Goal: Information Seeking & Learning: Learn about a topic

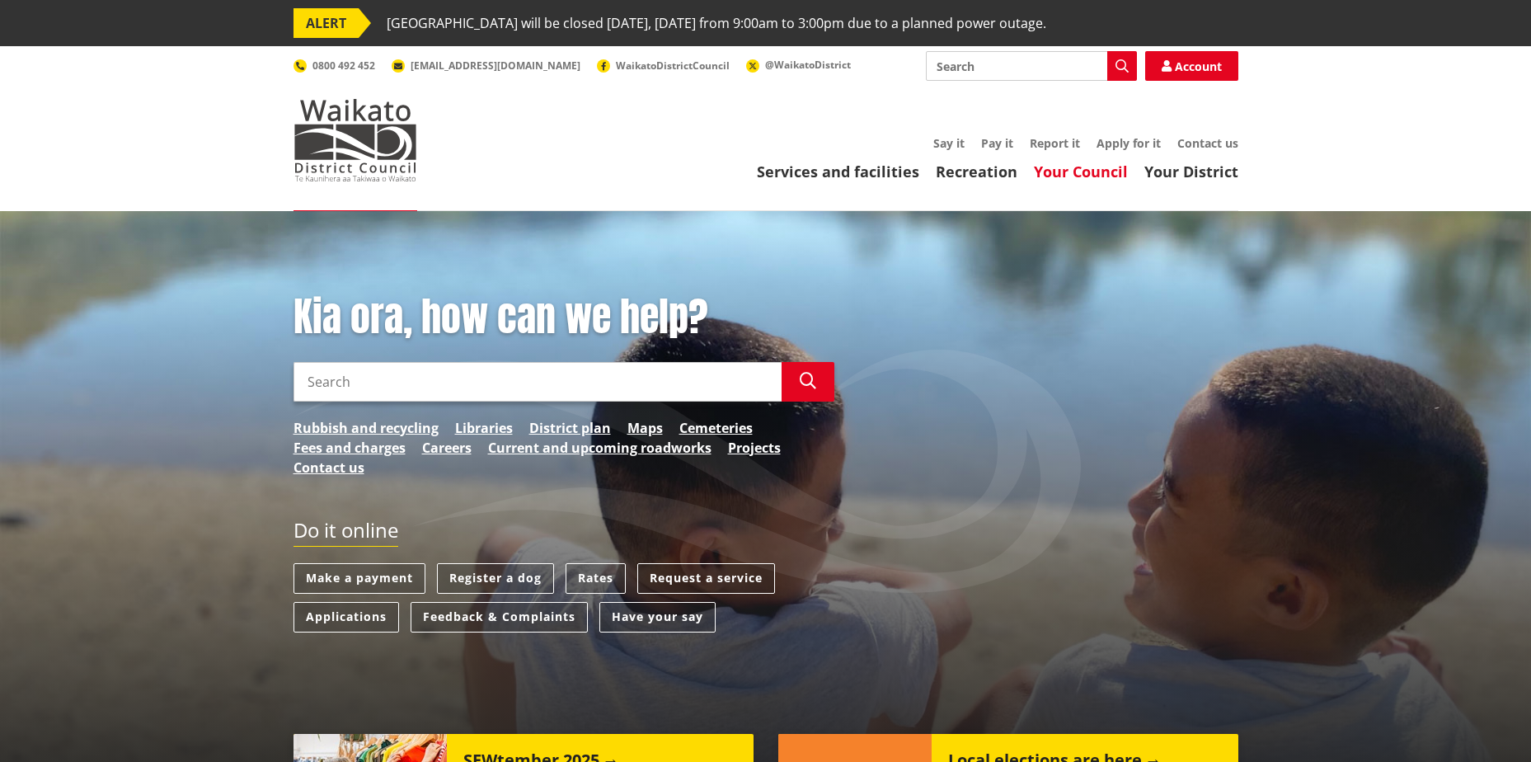
click at [1074, 174] on link "Your Council" at bounding box center [1081, 172] width 94 height 20
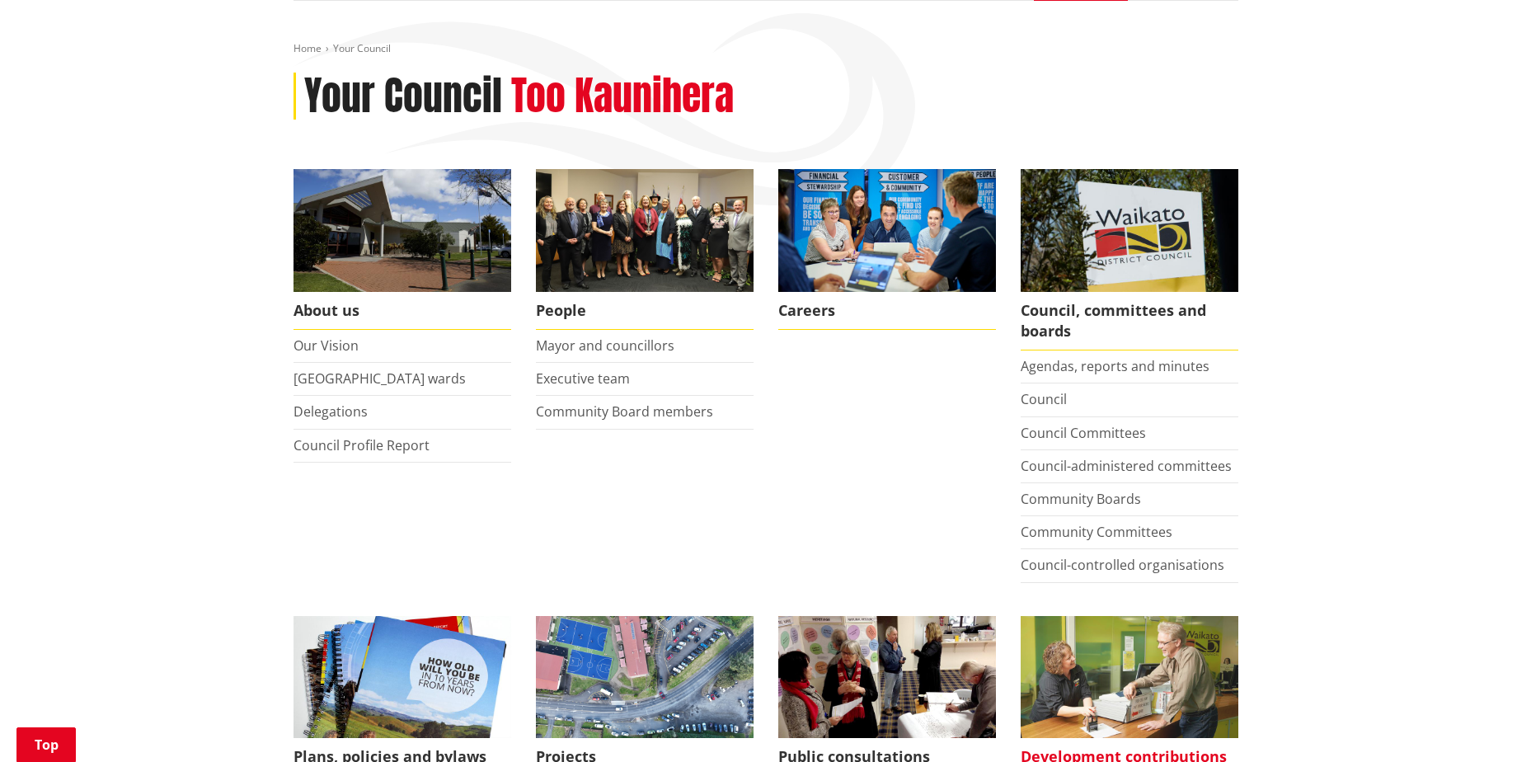
scroll to position [247, 0]
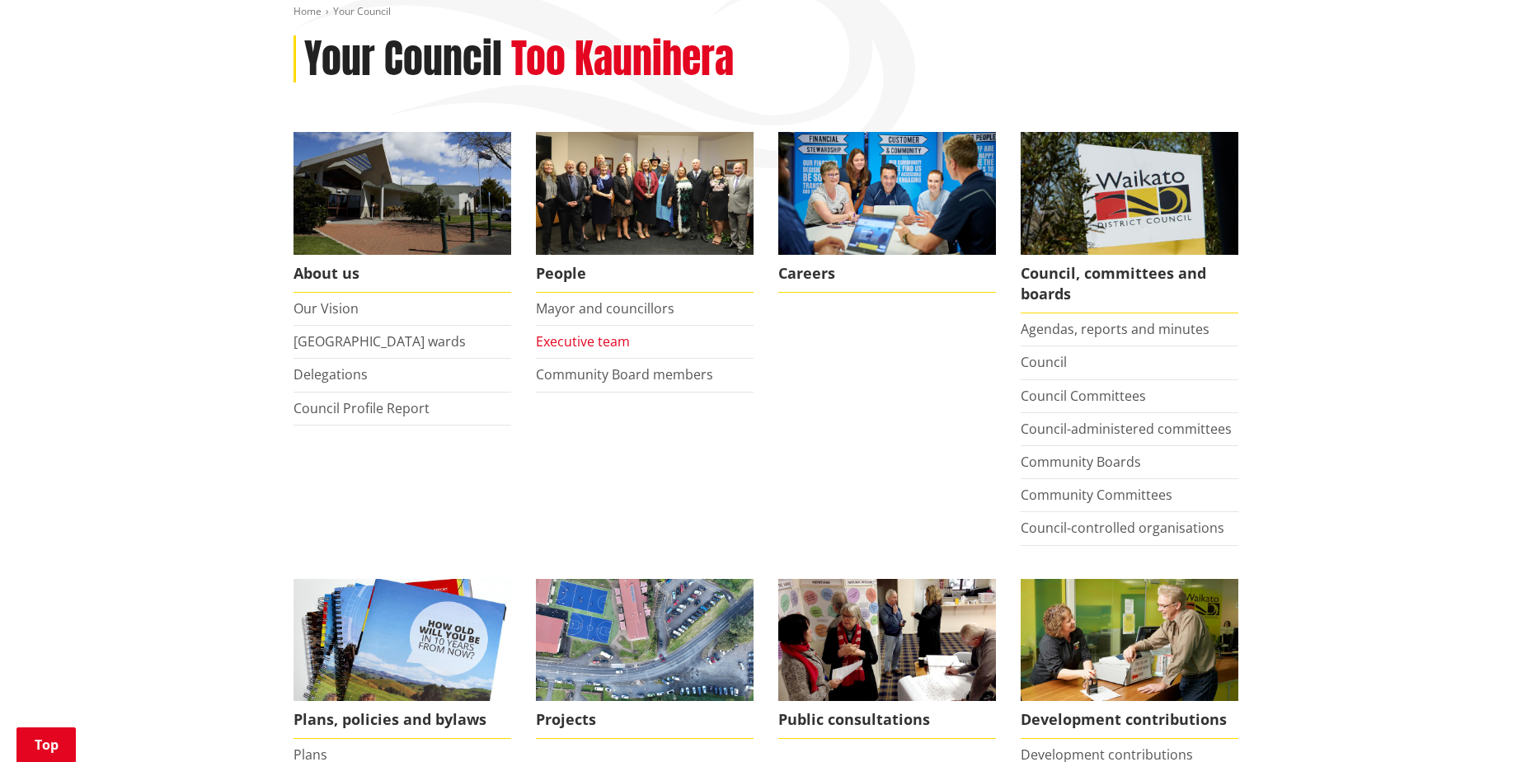
click at [575, 345] on link "Executive team" at bounding box center [583, 341] width 94 height 18
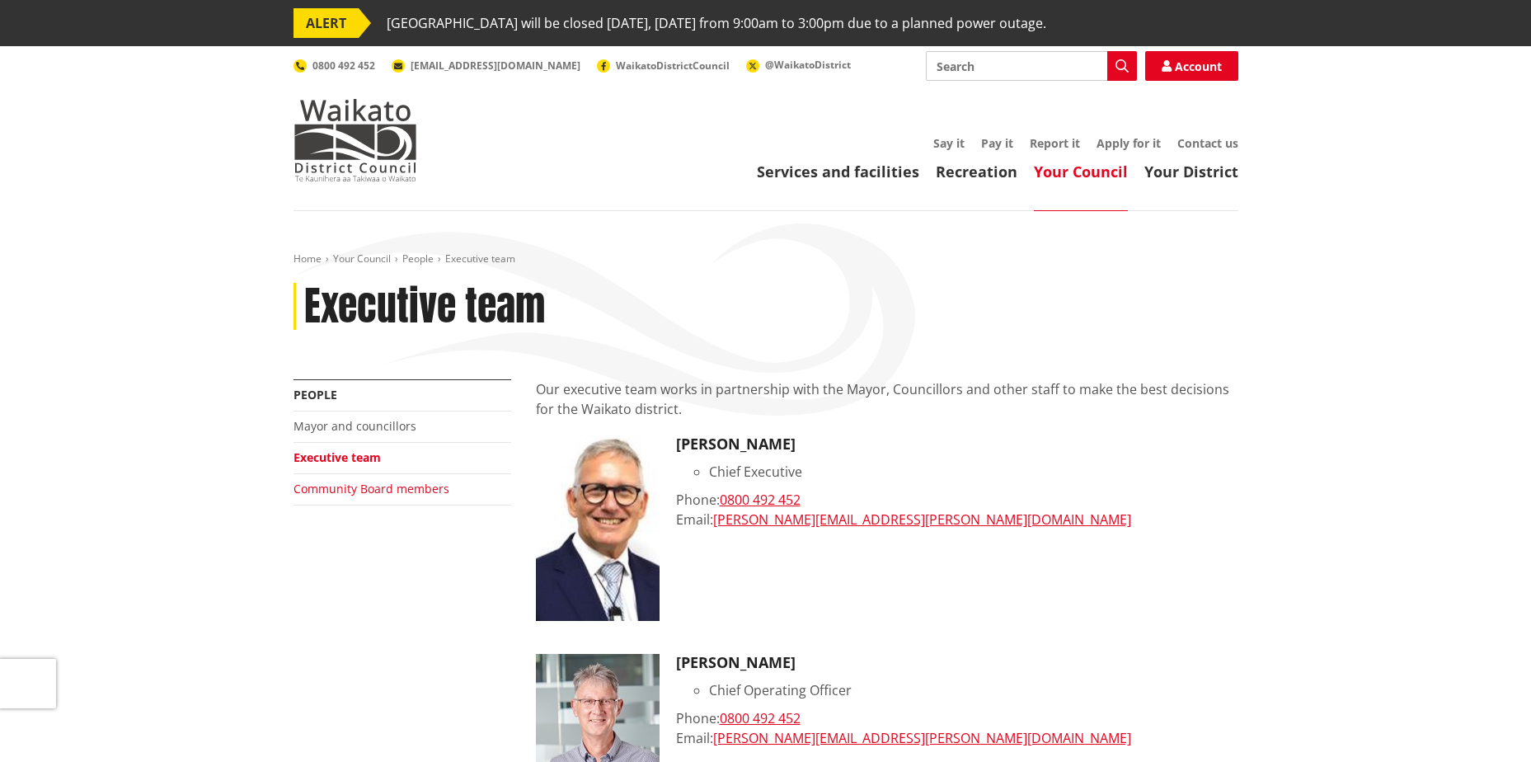
click at [346, 494] on link "Community Board members" at bounding box center [372, 489] width 156 height 16
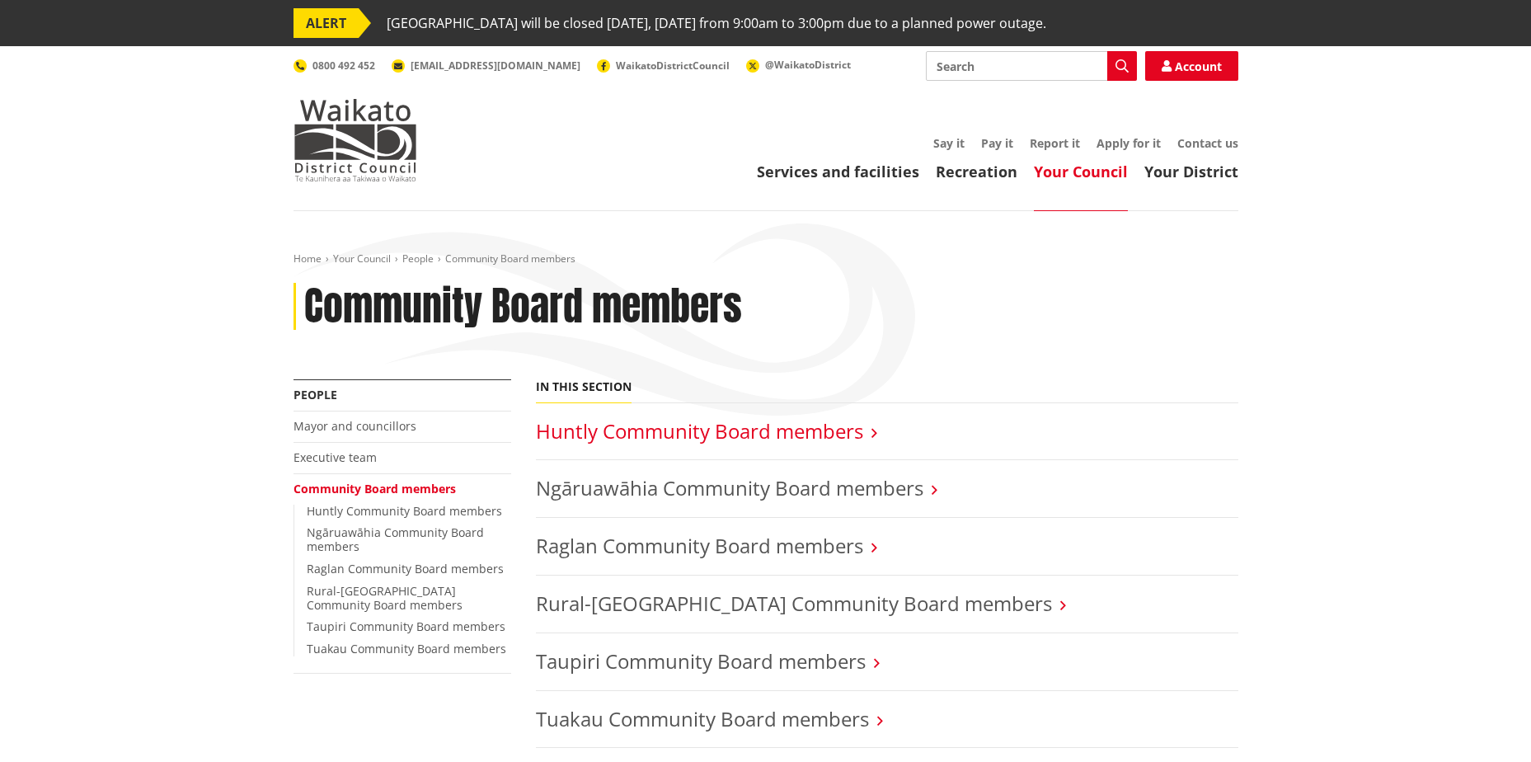
click at [767, 422] on link "Huntly Community Board members" at bounding box center [699, 430] width 327 height 27
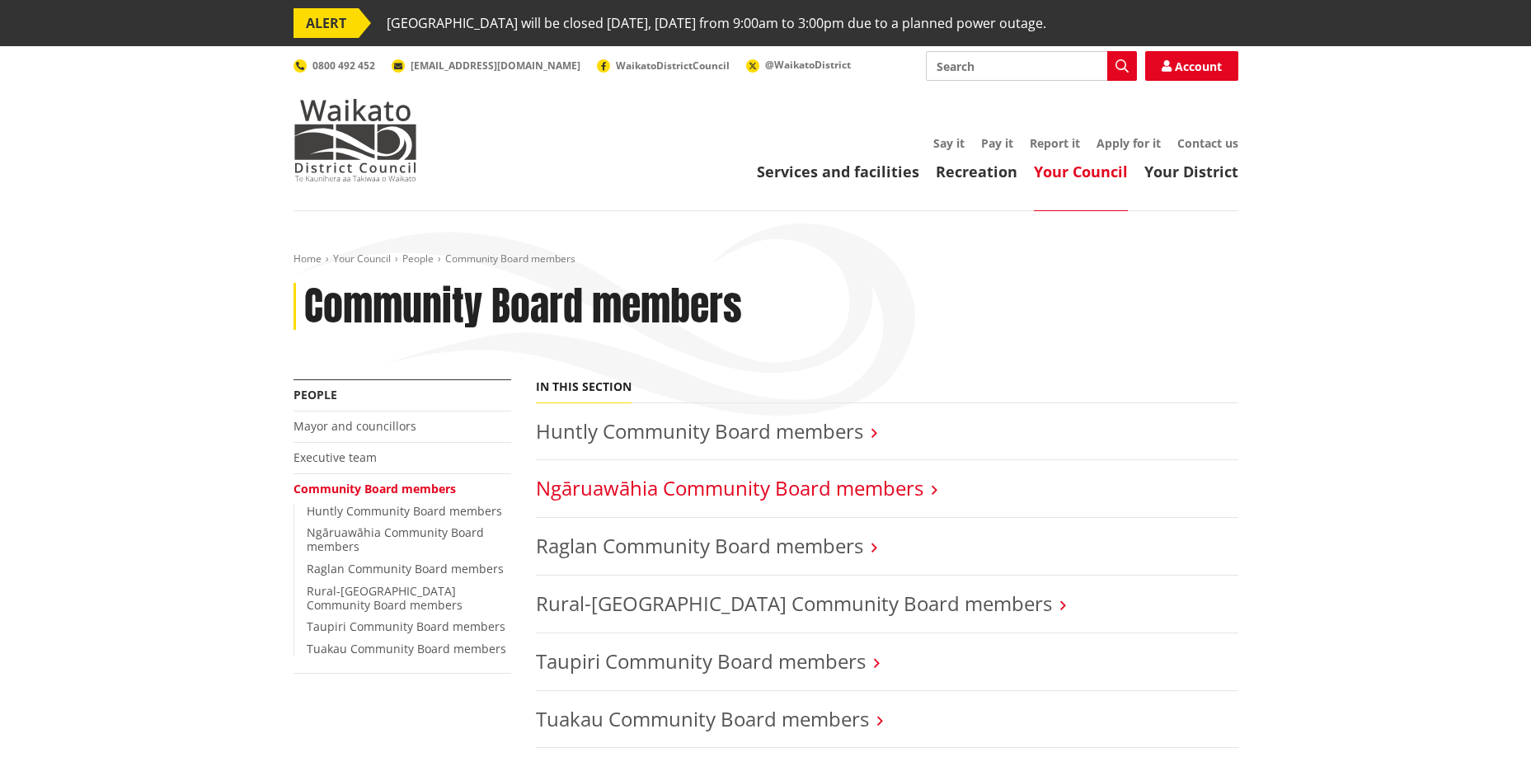
click at [704, 494] on link "Ngāruawāhia Community Board members" at bounding box center [730, 487] width 388 height 27
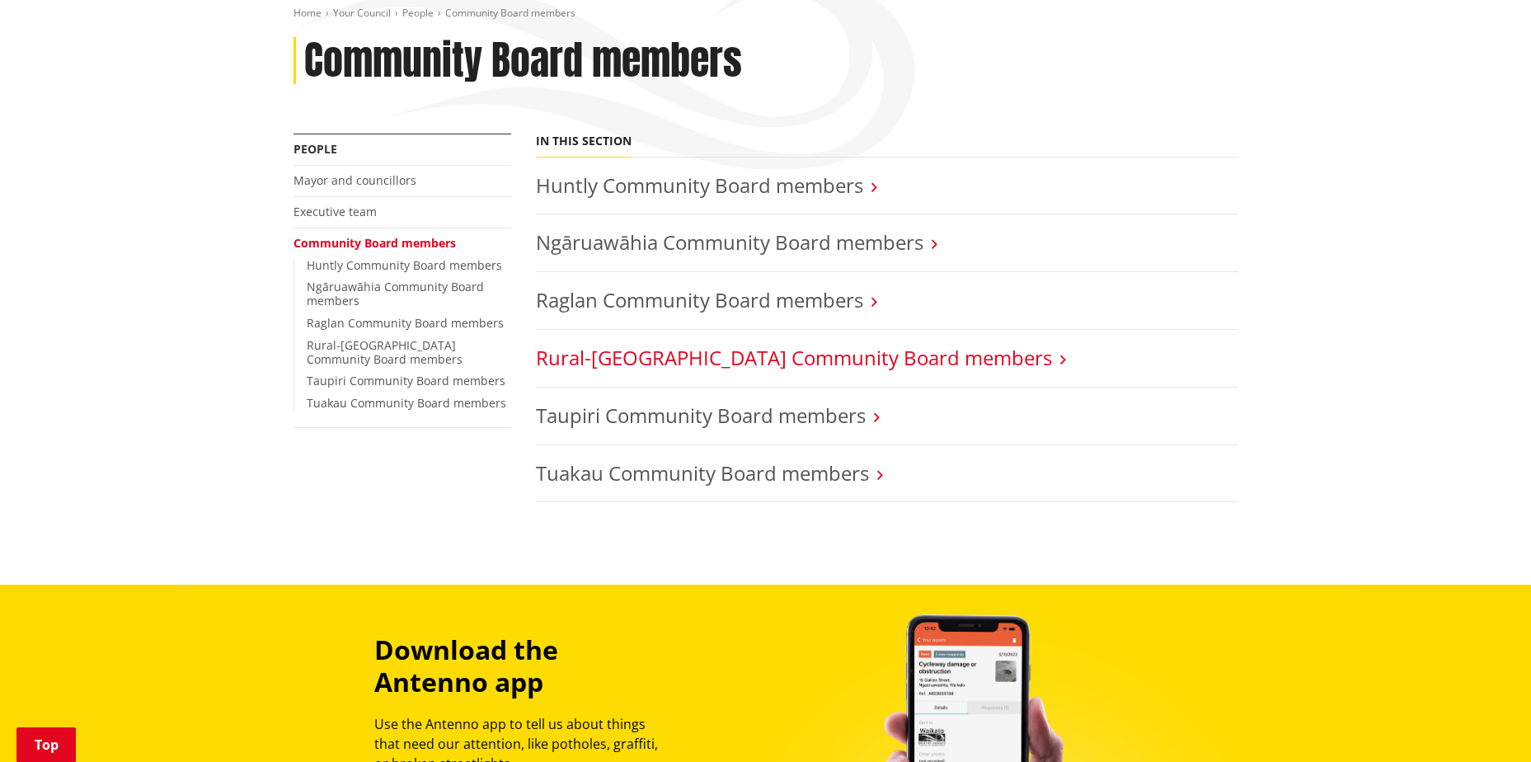
scroll to position [247, 0]
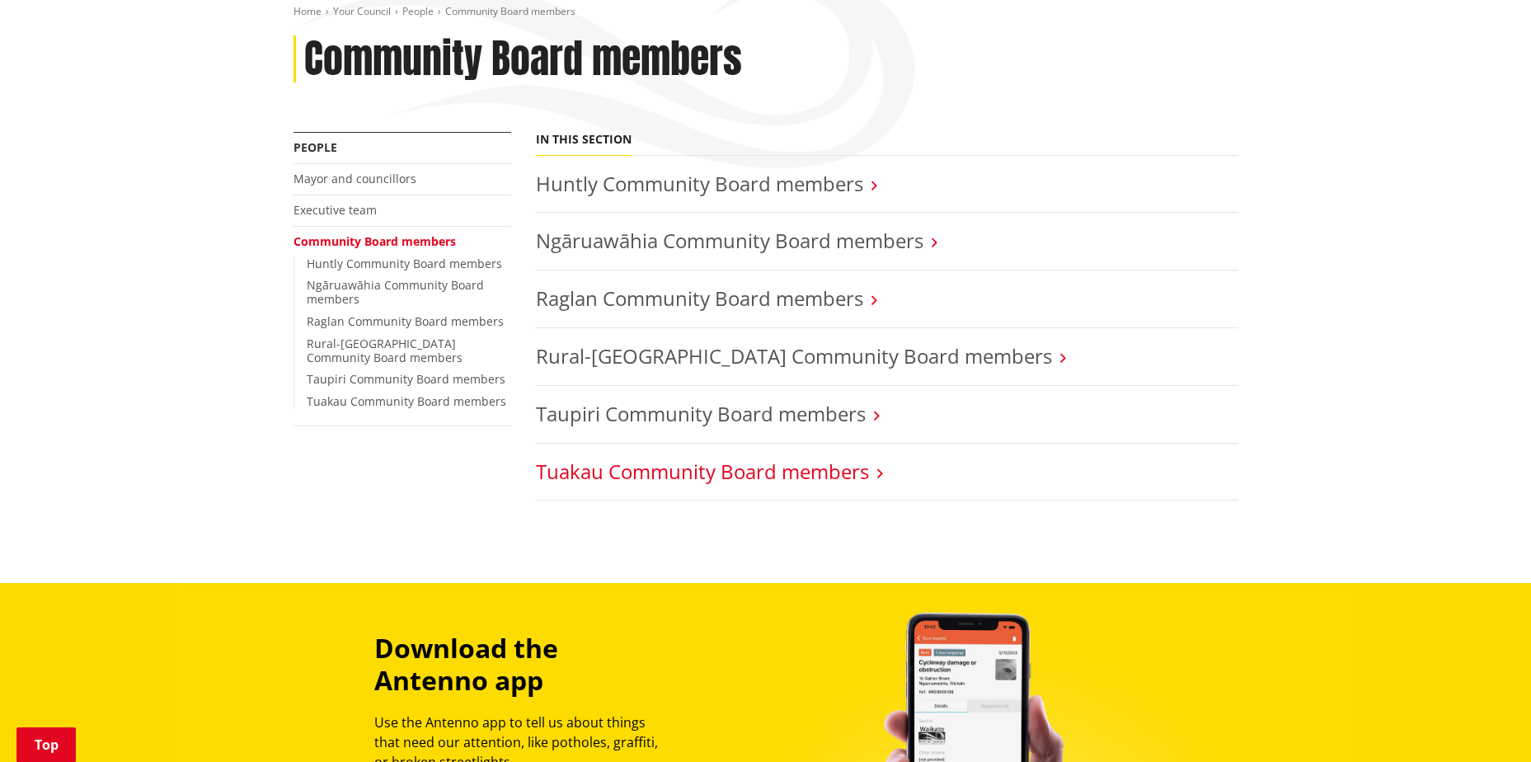
click at [673, 475] on link "Tuakau Community Board members" at bounding box center [702, 471] width 333 height 27
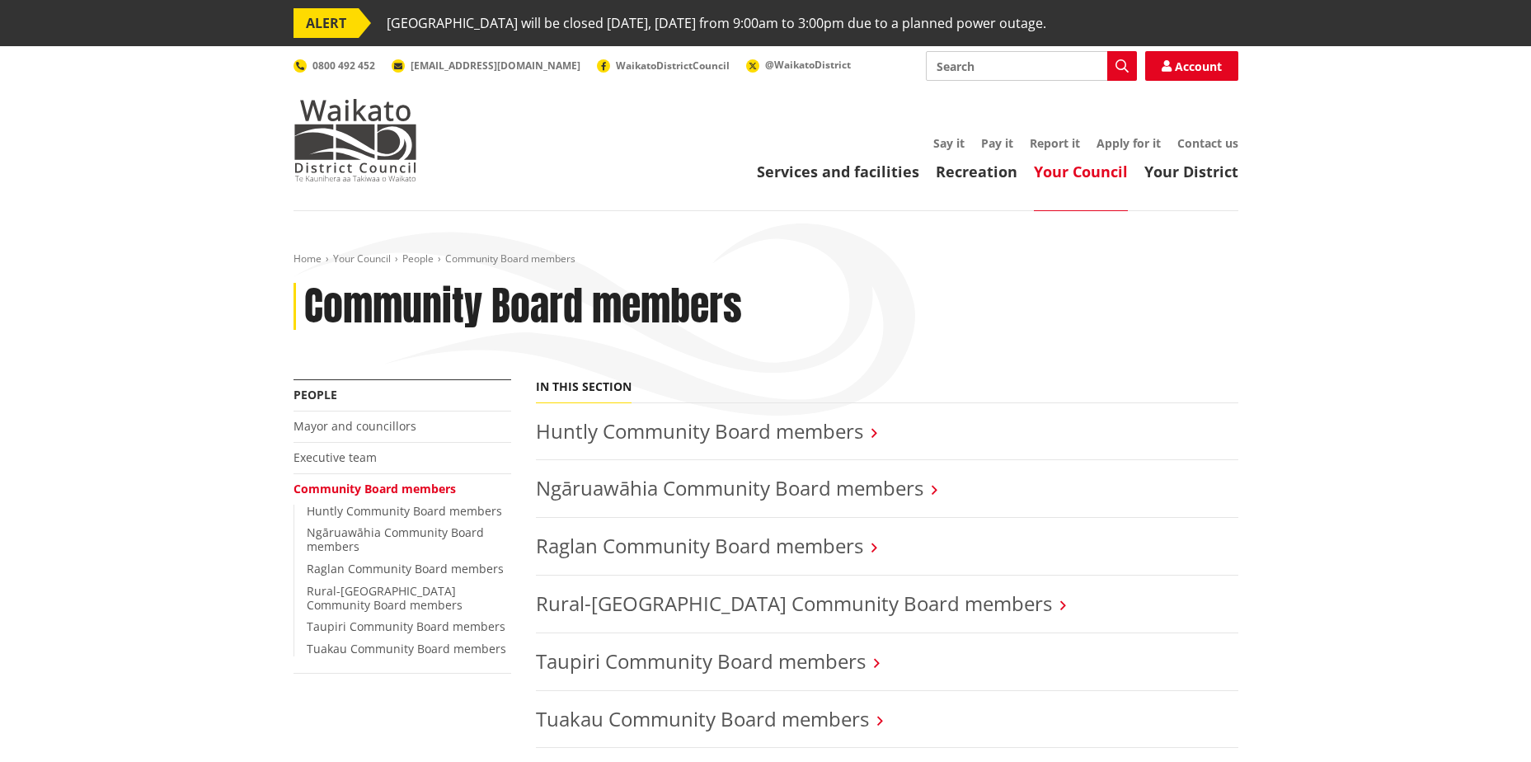
click at [380, 488] on link "Community Board members" at bounding box center [375, 489] width 162 height 16
click at [1070, 176] on link "Your Council" at bounding box center [1081, 172] width 94 height 20
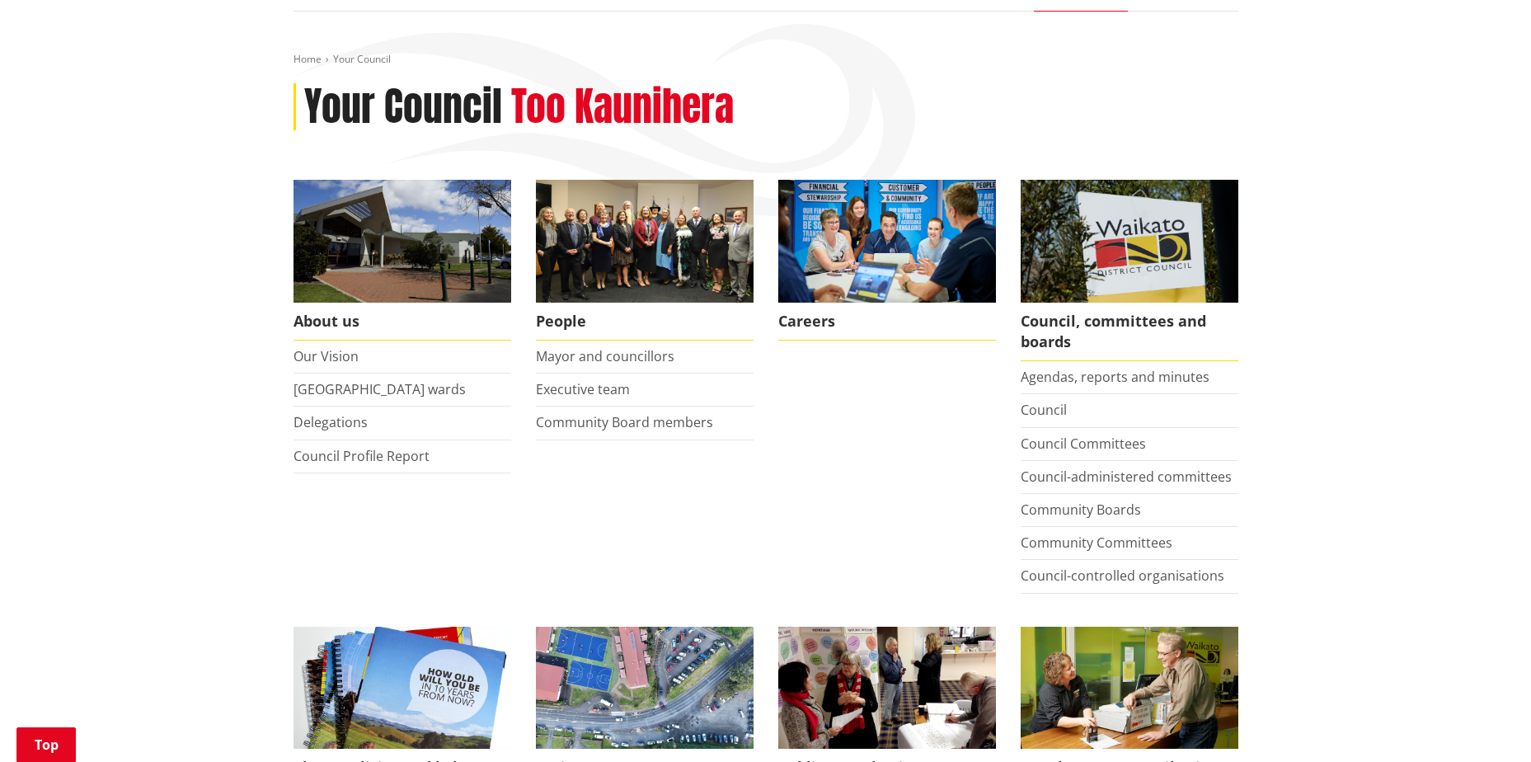
scroll to position [247, 0]
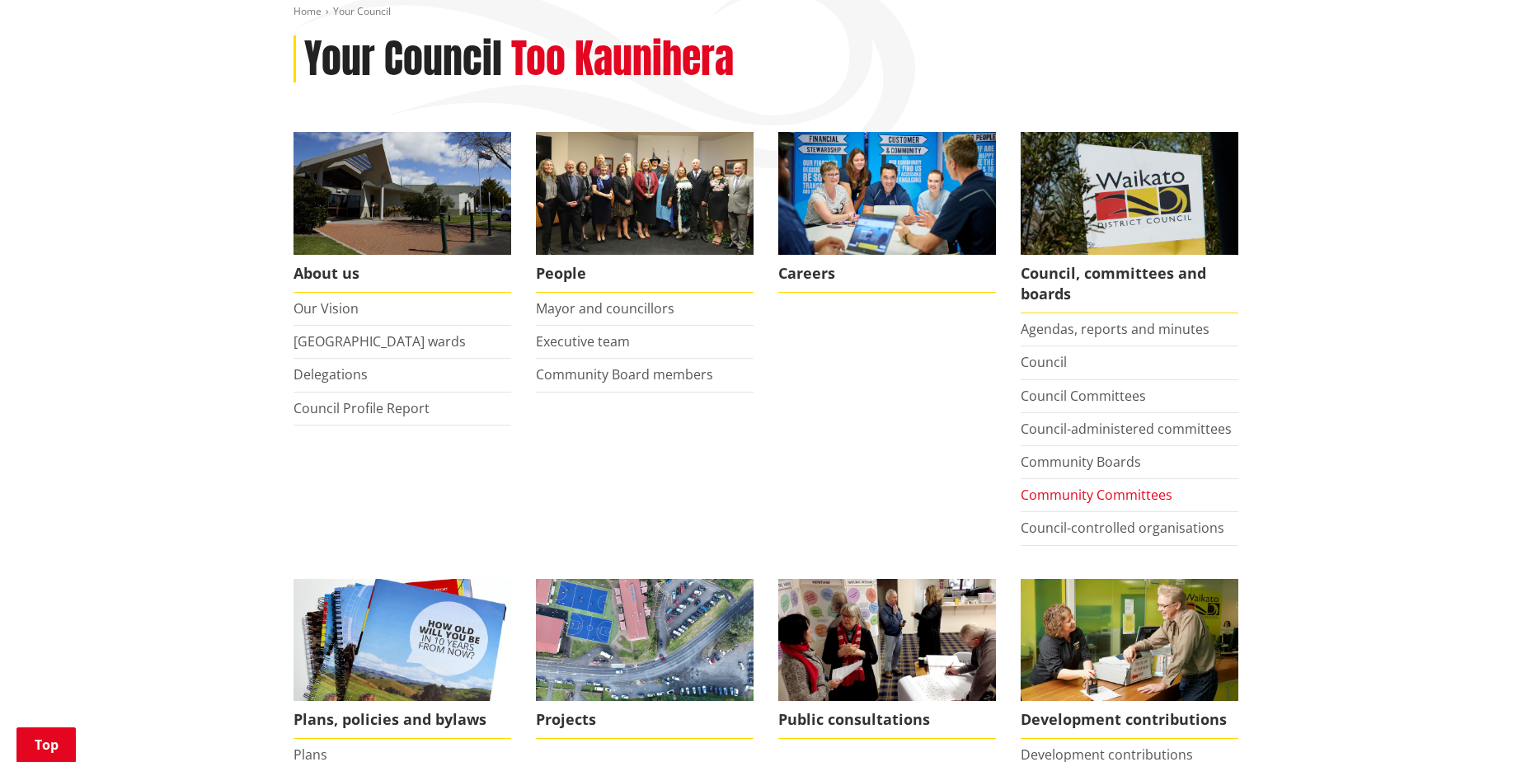
click at [1089, 495] on link "Community Committees" at bounding box center [1097, 495] width 152 height 18
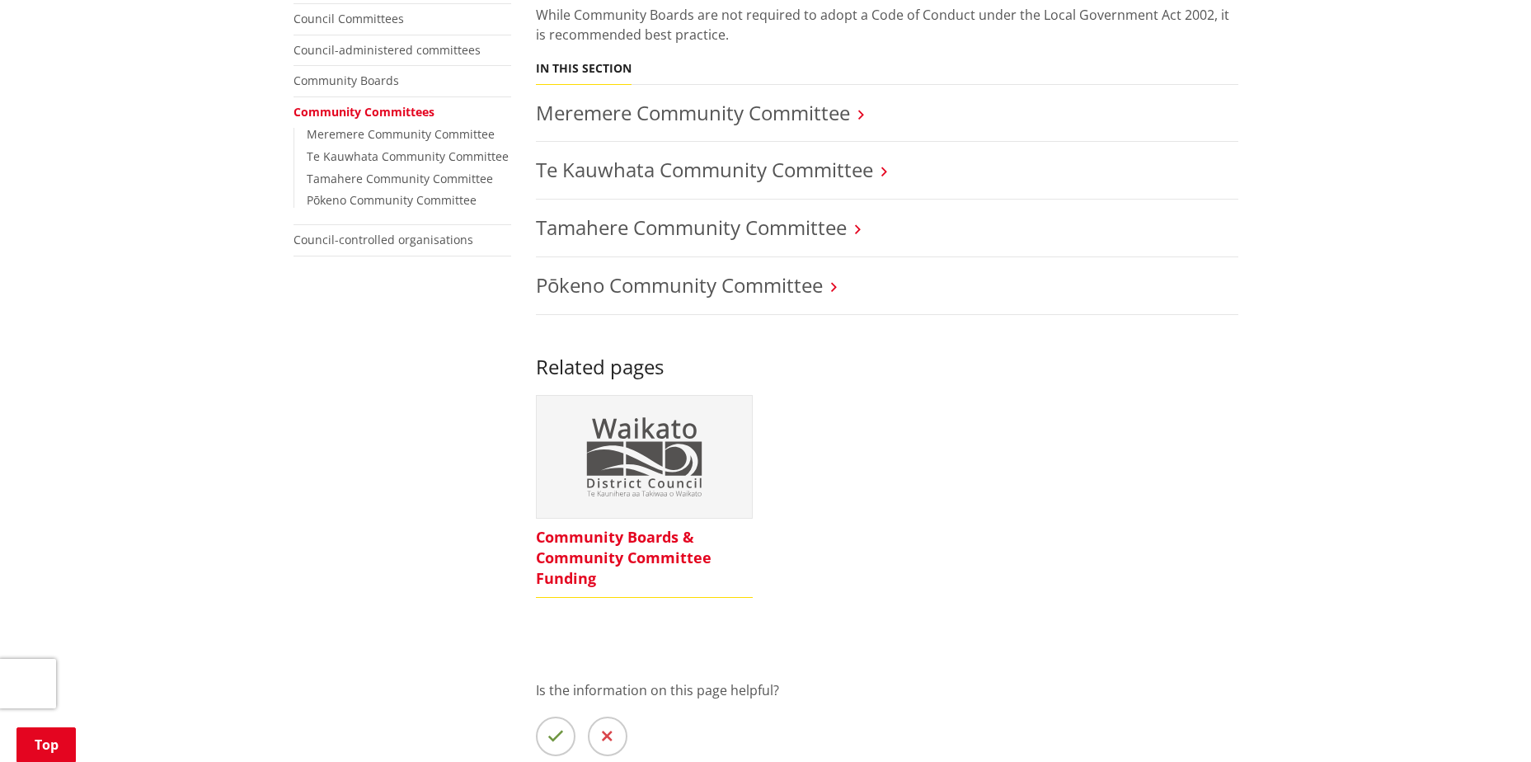
scroll to position [577, 0]
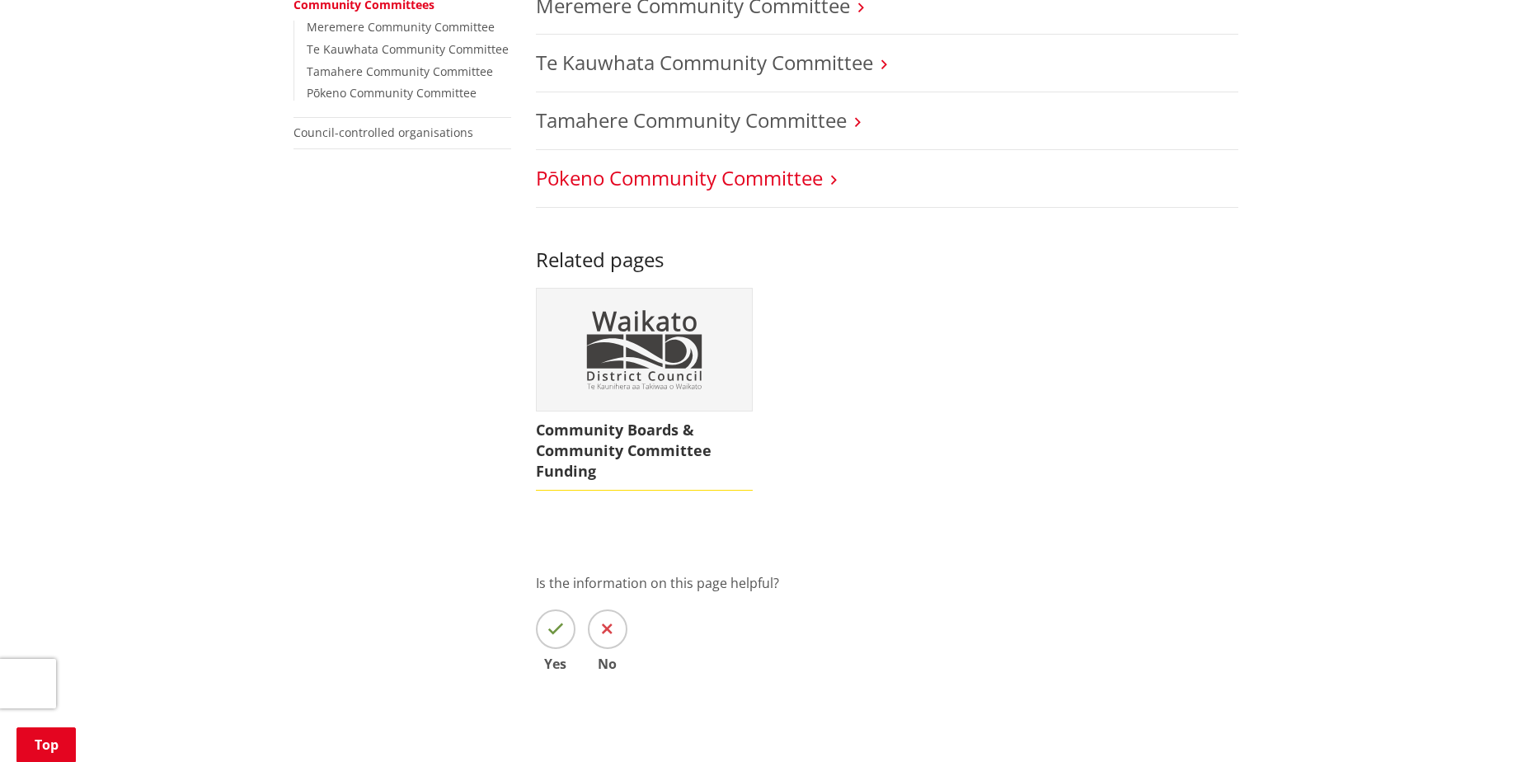
click at [670, 164] on link "Pōkeno Community Committee" at bounding box center [679, 177] width 287 height 27
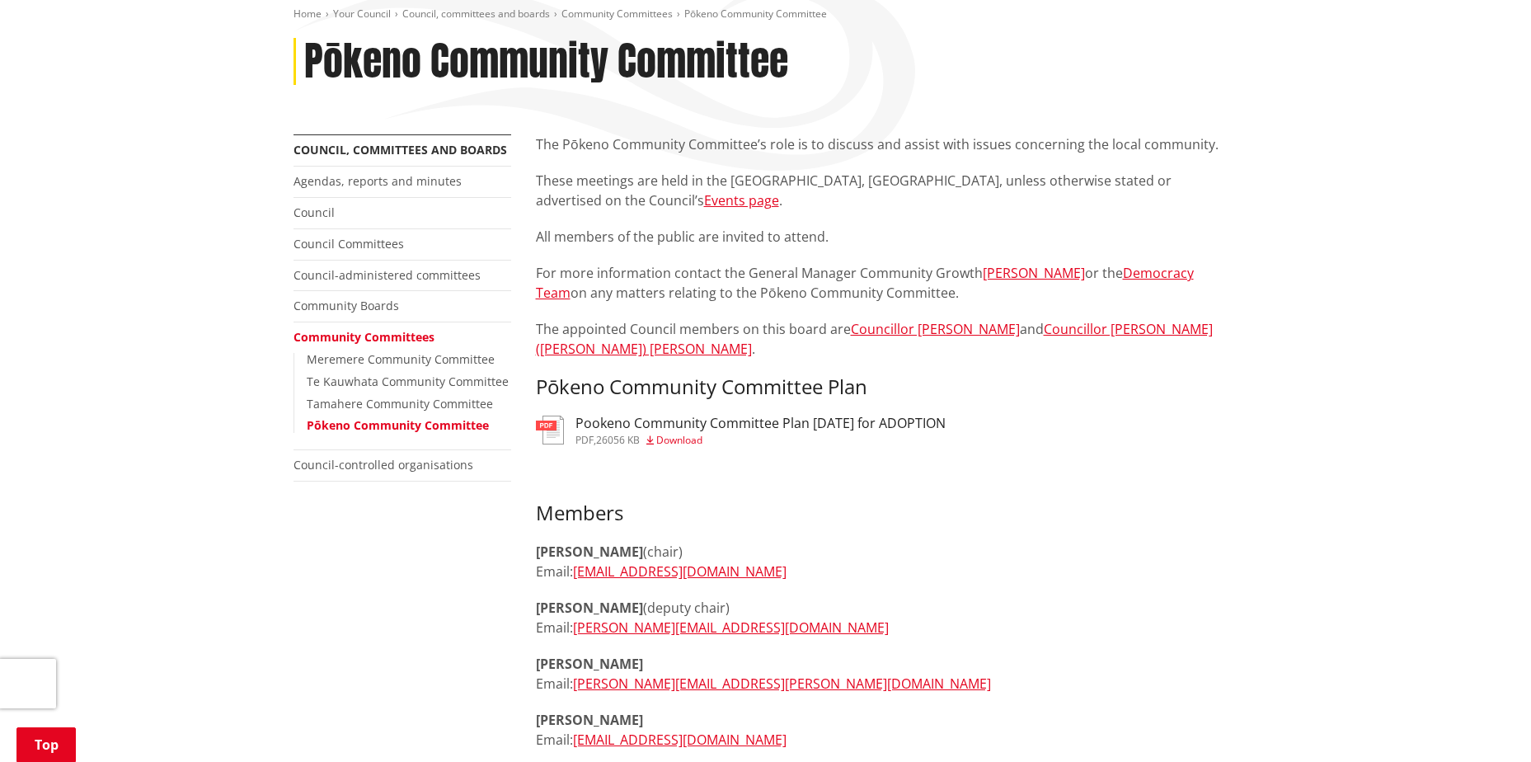
scroll to position [165, 0]
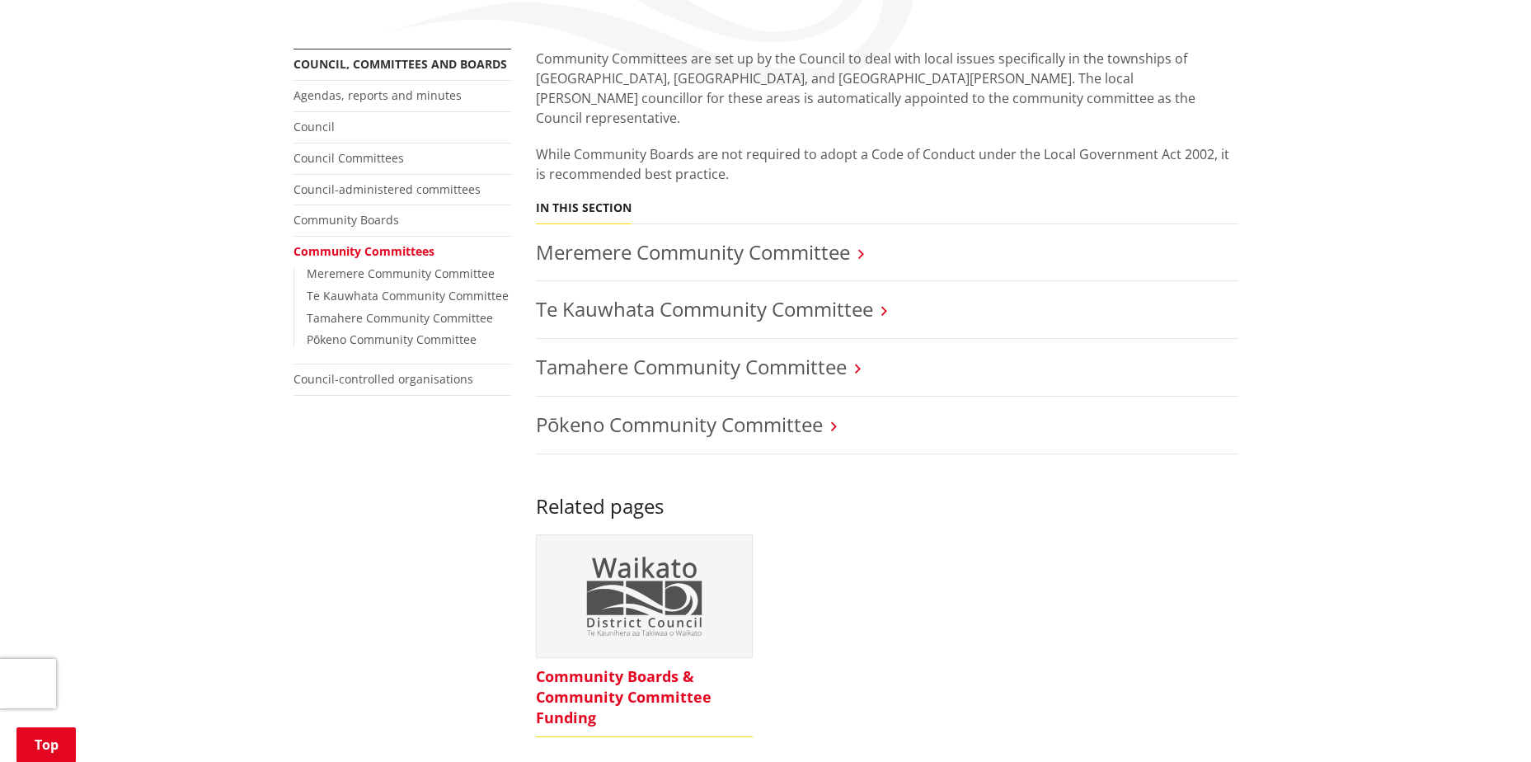
scroll to position [330, 0]
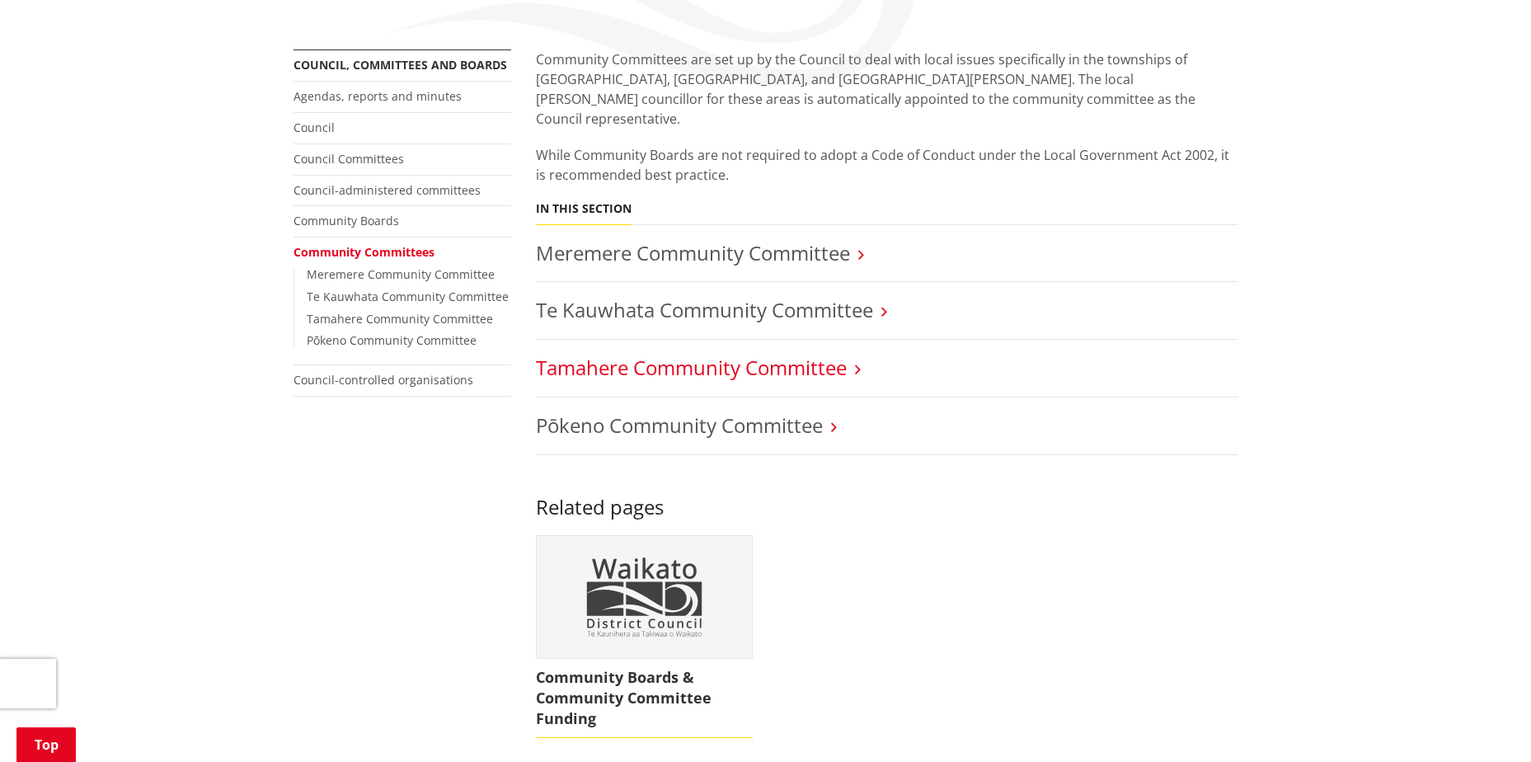
click at [661, 354] on link "Tamahere Community Committee" at bounding box center [691, 367] width 311 height 27
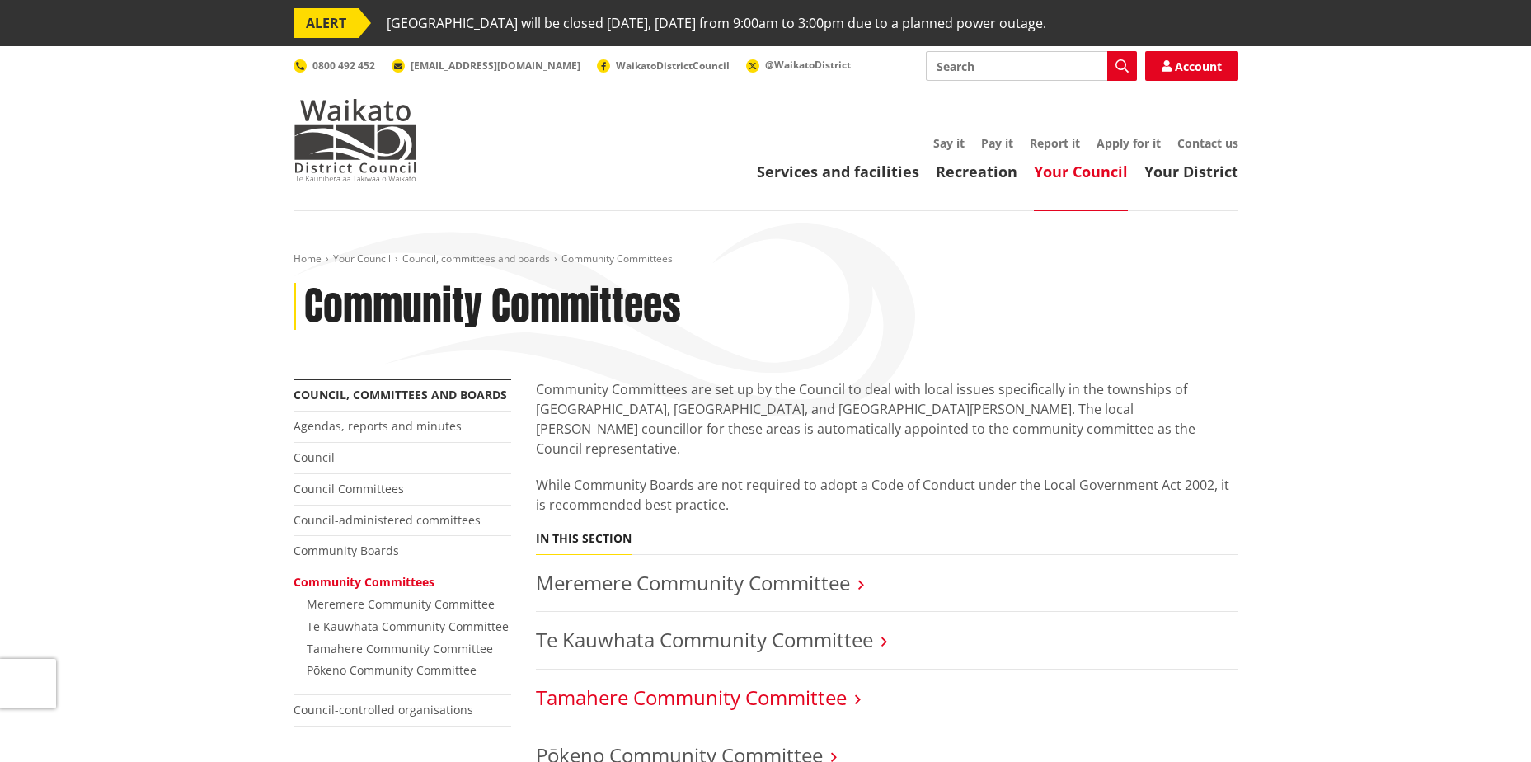
scroll to position [330, 0]
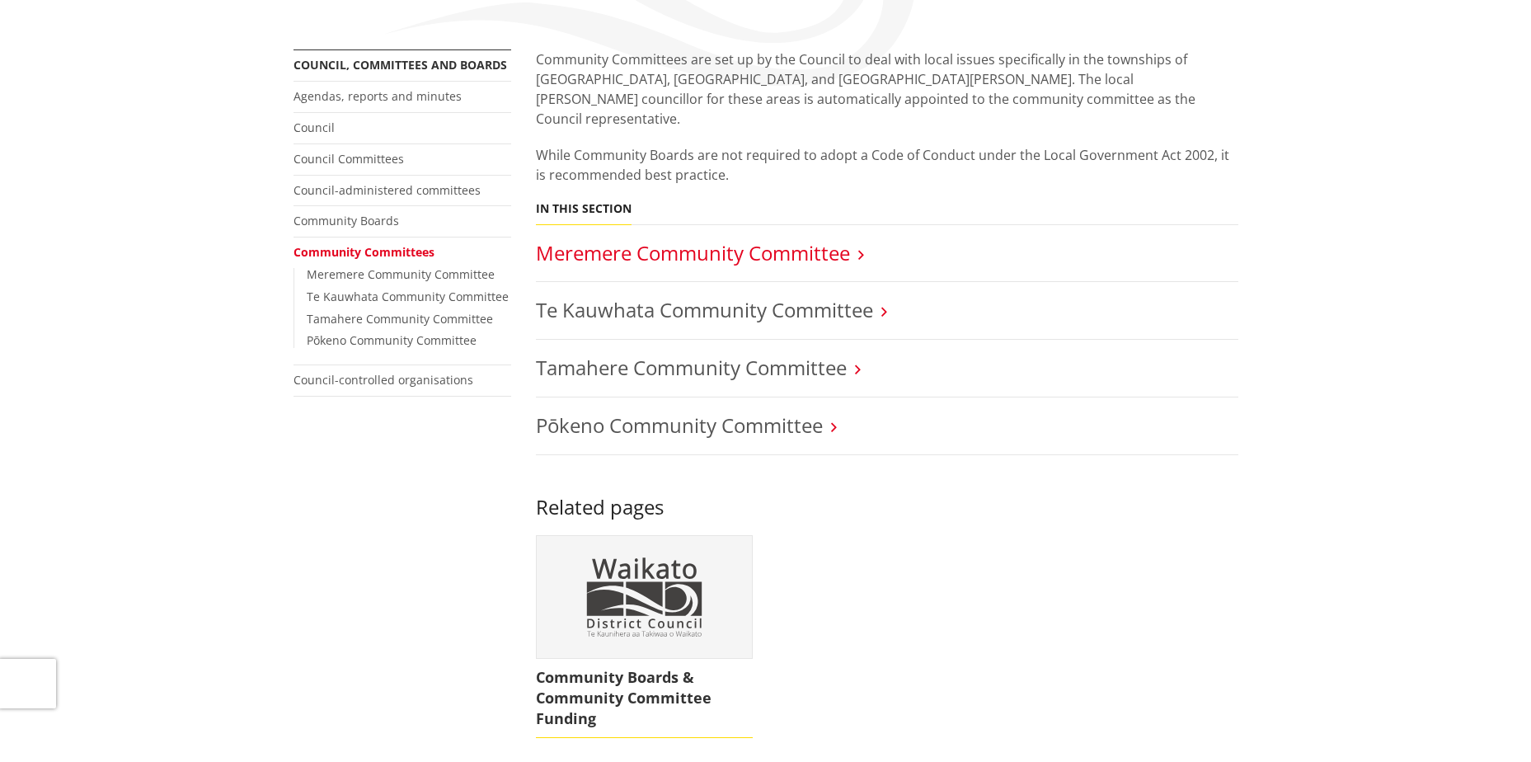
click at [618, 239] on link "Meremere Community Committee" at bounding box center [693, 252] width 314 height 27
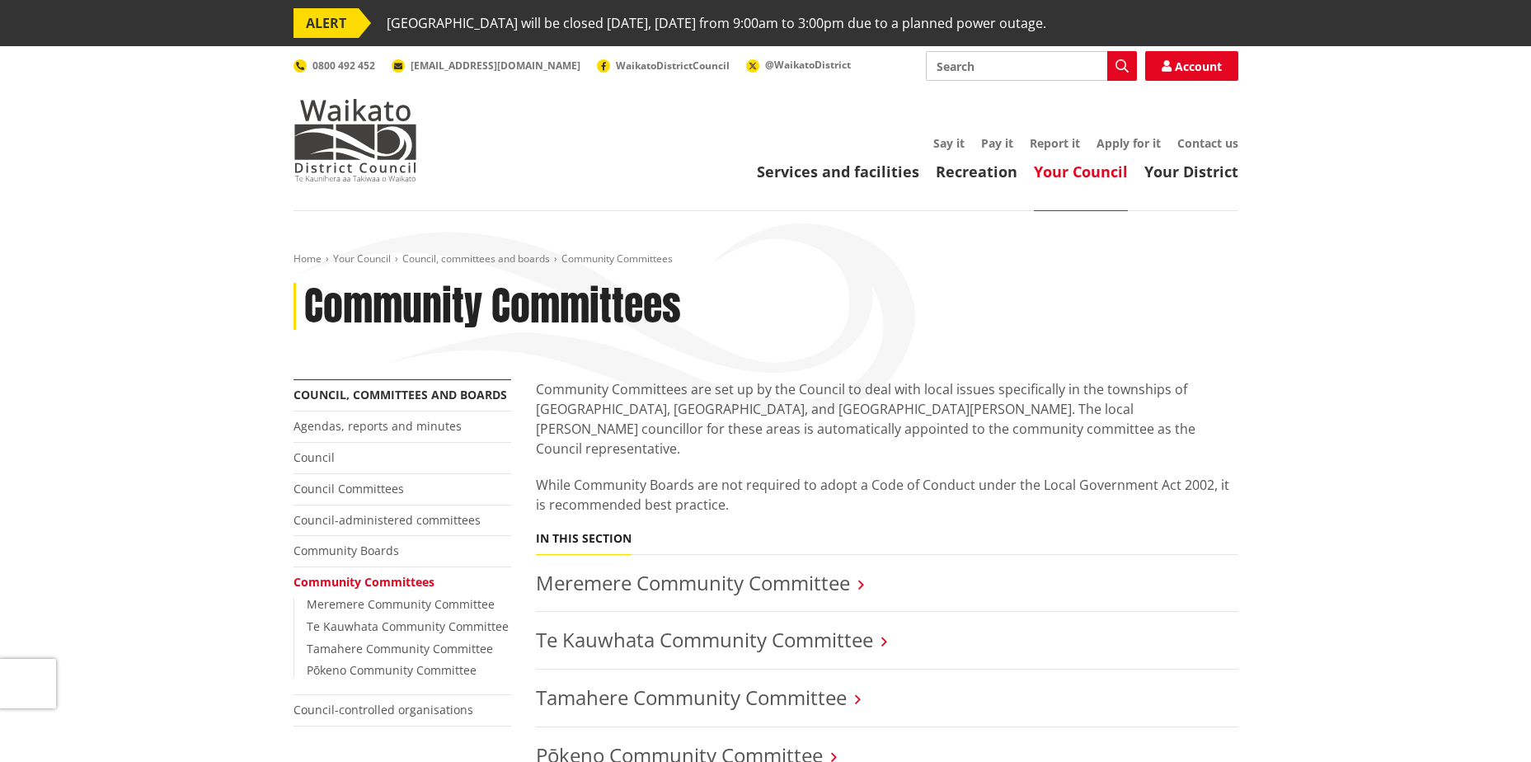
scroll to position [330, 0]
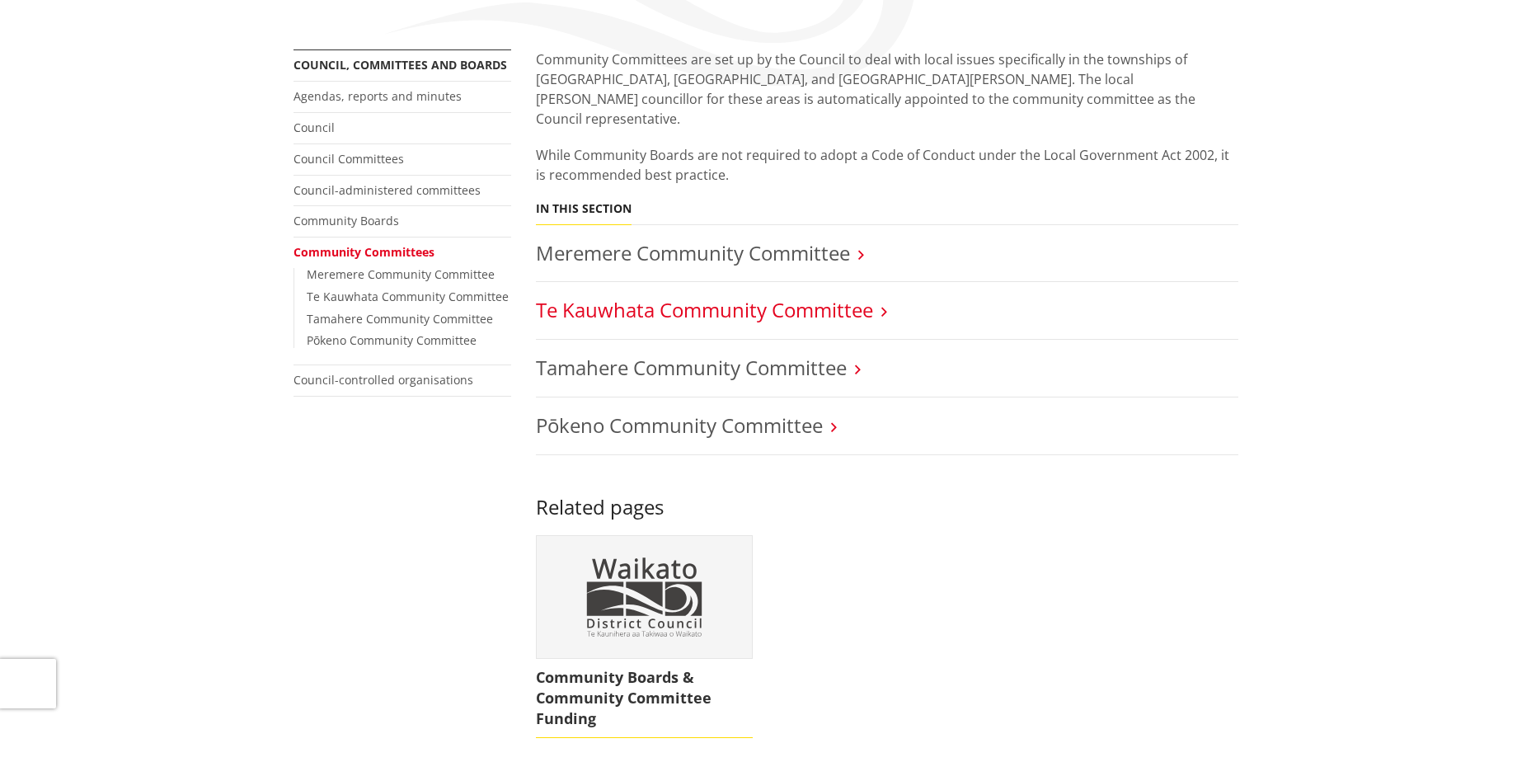
click at [669, 296] on link "Te Kauwhata Community Committee" at bounding box center [704, 309] width 337 height 27
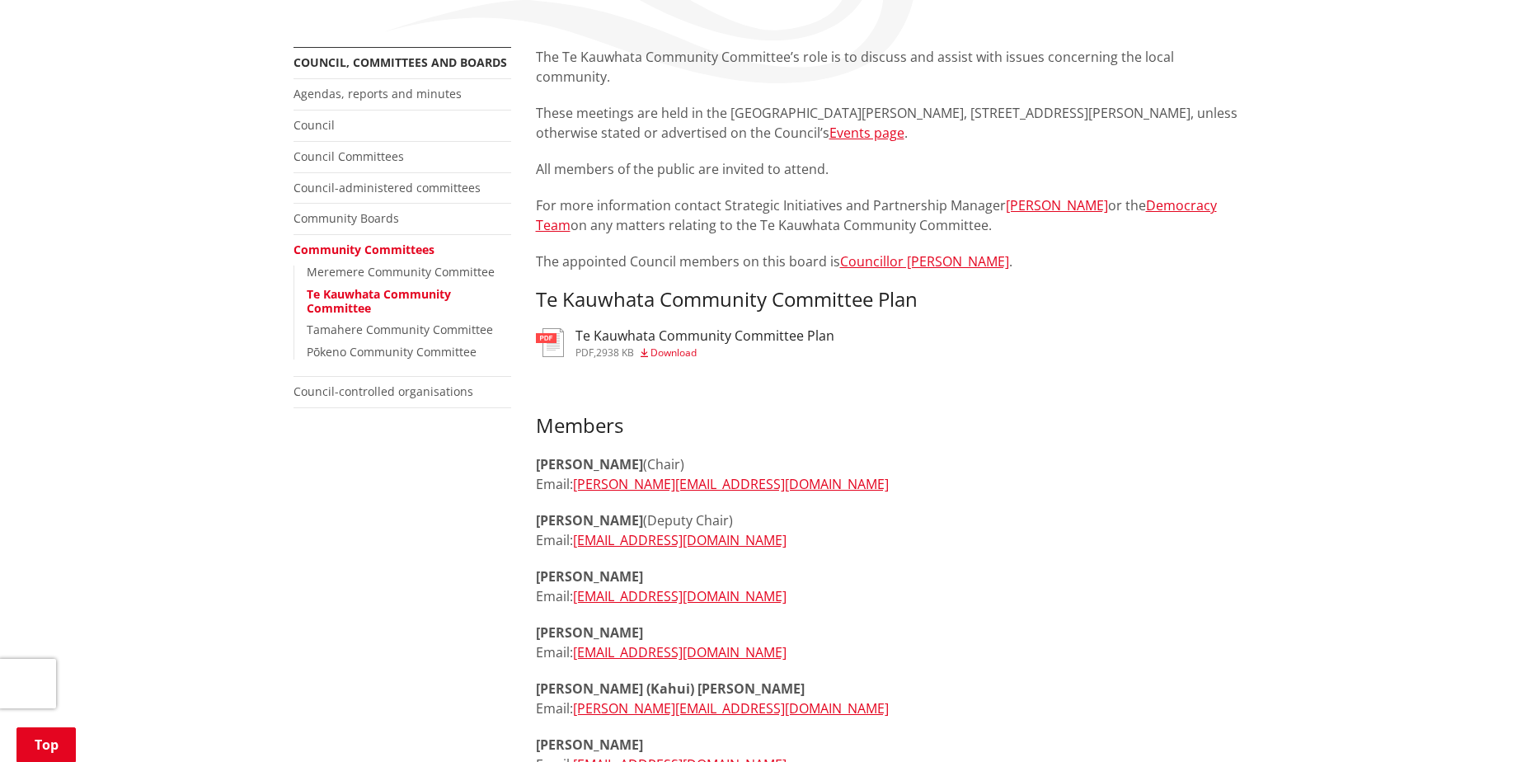
scroll to position [330, 0]
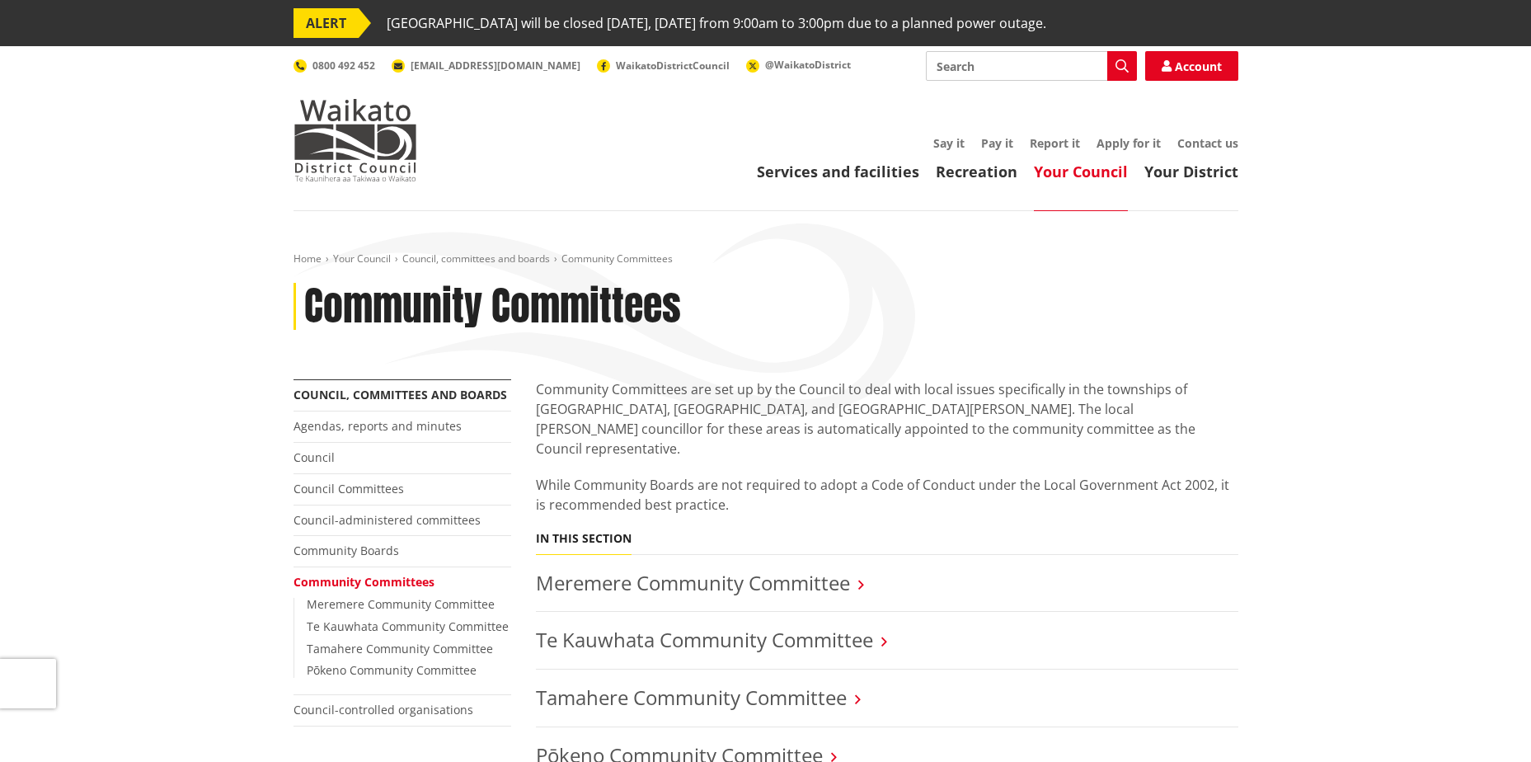
scroll to position [330, 0]
